Goal: Use online tool/utility: Utilize a website feature to perform a specific function

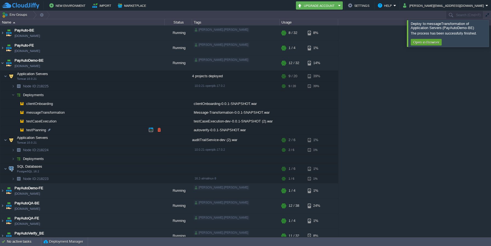
click at [38, 130] on span "testPlanning" at bounding box center [36, 130] width 21 height 5
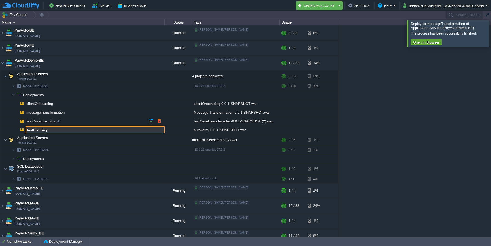
click at [94, 123] on td "testCaseExecution" at bounding box center [82, 121] width 164 height 9
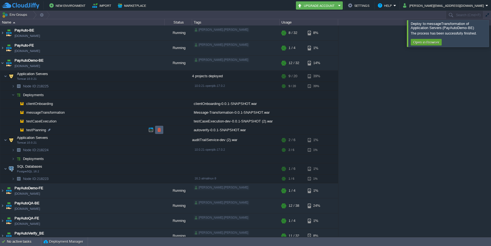
click at [159, 128] on button "button" at bounding box center [159, 129] width 5 height 5
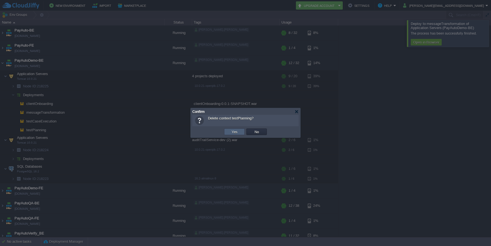
click at [241, 134] on td "Yes" at bounding box center [234, 131] width 21 height 7
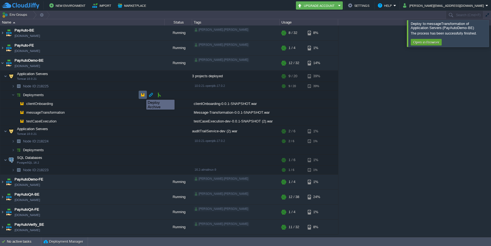
click at [142, 95] on button "button" at bounding box center [142, 94] width 5 height 5
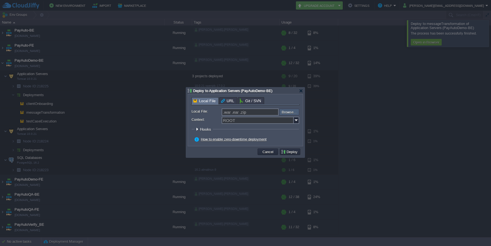
click at [288, 111] on input "file" at bounding box center [264, 112] width 69 height 7
type input "C:\fakepath\autoverify-0.0.1-SNAPSHOT.war"
type input "autoverify-0.0.1-SNAPSHOT.war"
click at [251, 120] on input "Context:" at bounding box center [258, 120] width 72 height 7
paste input "testPlanning"
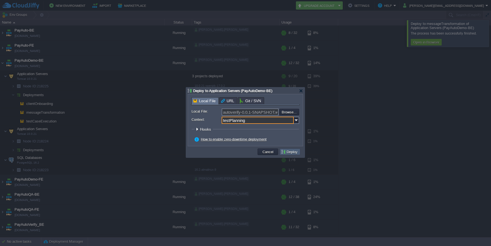
type input "testPlanning"
click at [294, 152] on button "Deploy" at bounding box center [290, 151] width 18 height 5
